Goal: Task Accomplishment & Management: Manage account settings

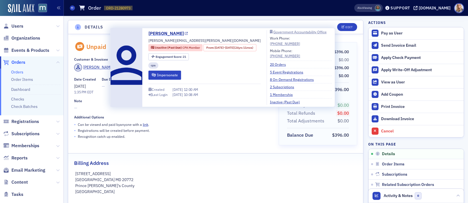
click at [158, 34] on link "[PERSON_NAME]" at bounding box center [168, 33] width 40 height 7
click at [291, 87] on link "2 Subscriptions" at bounding box center [284, 86] width 28 height 5
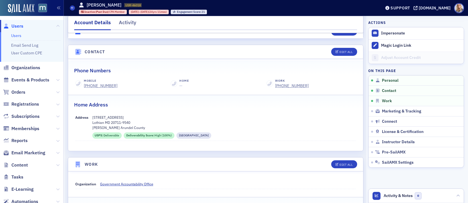
scroll to position [227, 0]
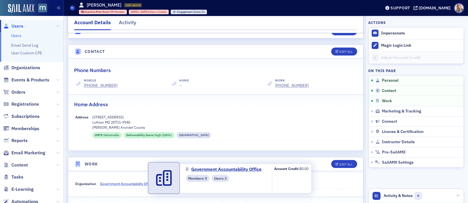
click at [143, 181] on span "Government Accountability Office" at bounding box center [126, 183] width 53 height 5
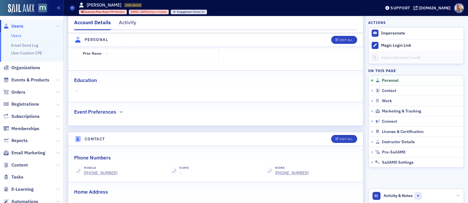
scroll to position [0, 0]
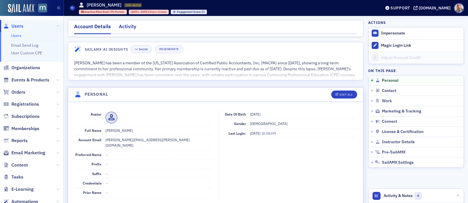
click at [128, 29] on div "Activity" at bounding box center [127, 28] width 17 height 11
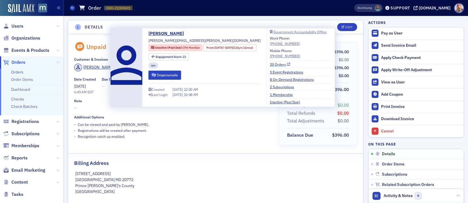
click at [284, 64] on link "20 Orders" at bounding box center [280, 64] width 20 height 5
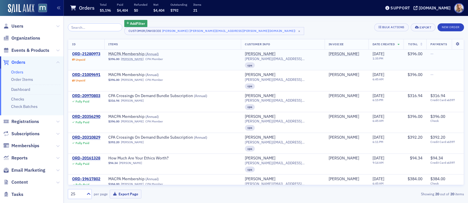
click at [92, 54] on div "ORD-21280973" at bounding box center [86, 54] width 28 height 5
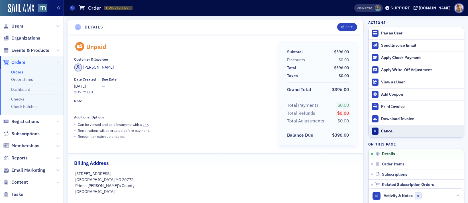
click at [389, 132] on div "Cancel" at bounding box center [421, 131] width 80 height 5
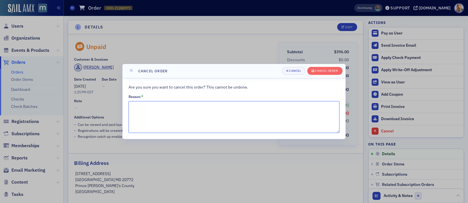
click at [169, 117] on textarea "Reason *" at bounding box center [233, 117] width 211 height 32
type textarea "Duplicate"
click at [316, 71] on div "Cancel order" at bounding box center [326, 70] width 23 height 3
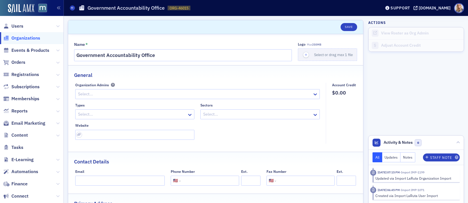
select select "US"
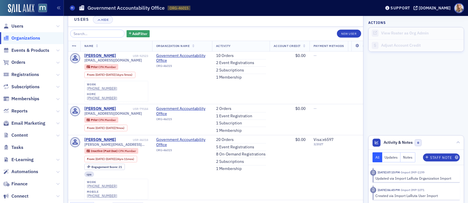
scroll to position [508, 0]
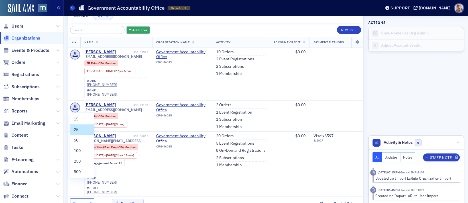
click at [90, 201] on icon at bounding box center [91, 204] width 6 height 6
click at [74, 141] on span "50" at bounding box center [76, 140] width 5 height 6
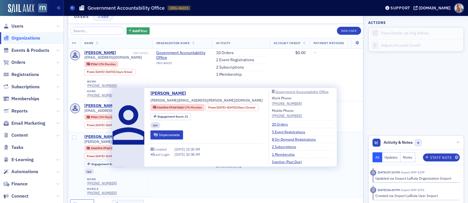
click at [104, 134] on div "[PERSON_NAME]" at bounding box center [100, 136] width 32 height 5
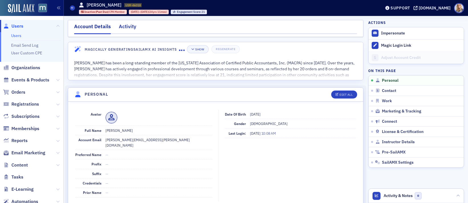
click at [125, 28] on div "Activity" at bounding box center [127, 28] width 17 height 11
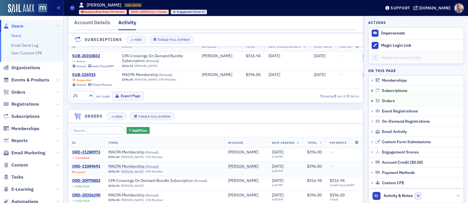
click at [97, 167] on div "ORD-21009691" at bounding box center [86, 166] width 28 height 5
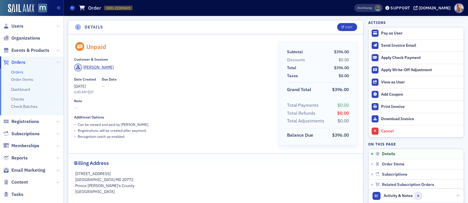
click at [177, 67] on div "[PERSON_NAME]" at bounding box center [172, 69] width 197 height 10
select select "US"
